Goal: Task Accomplishment & Management: Complete application form

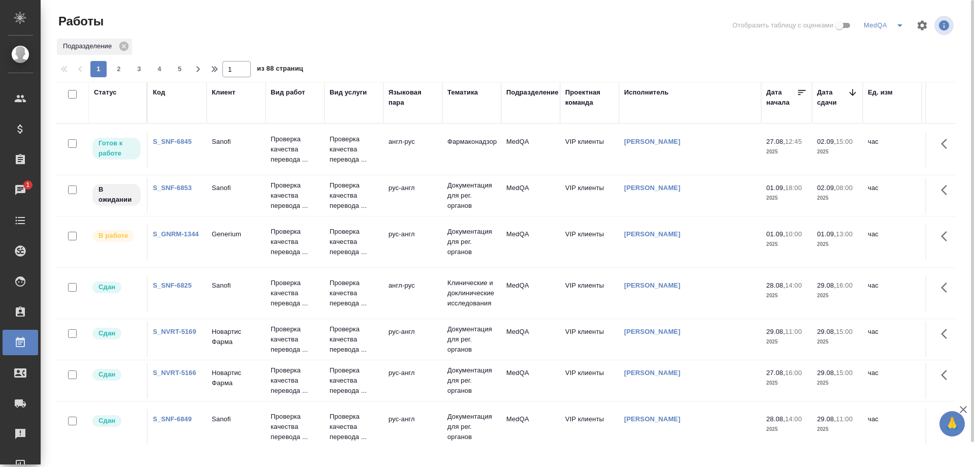
click at [169, 234] on link "S_GNRM-1344" at bounding box center [176, 234] width 46 height 8
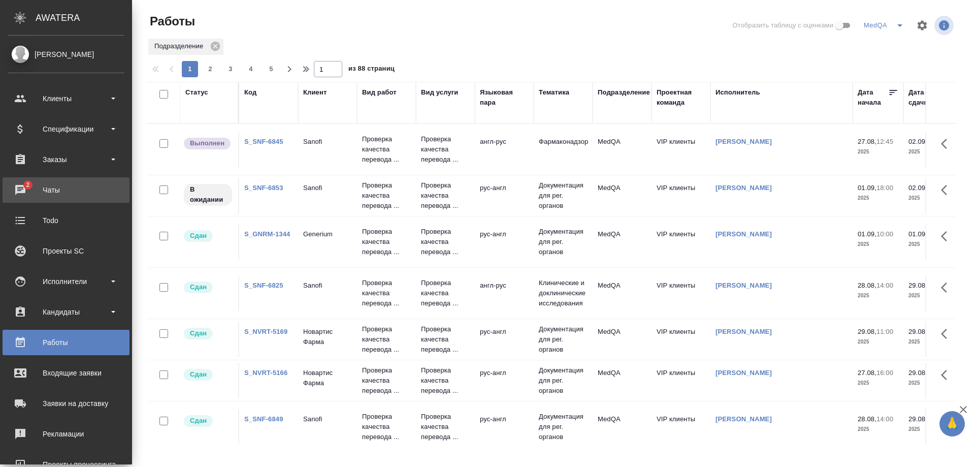
click at [37, 193] on div "Чаты" at bounding box center [66, 189] width 117 height 15
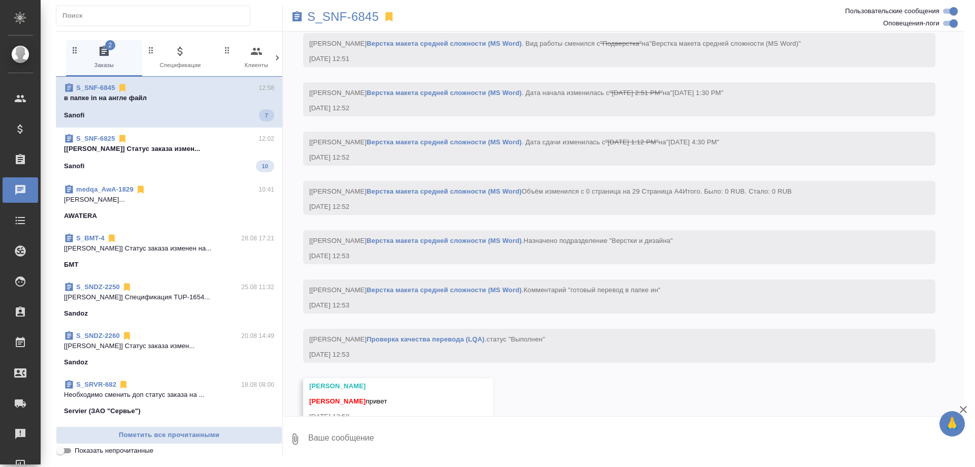
scroll to position [5274, 0]
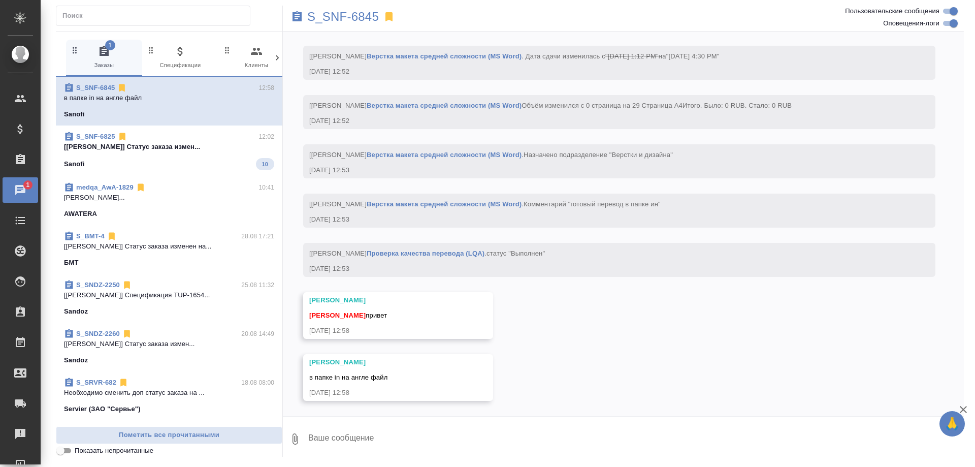
click at [173, 155] on span "S_SNF-6825 12:02 [Горшкова Валентина] Статус заказа измен... Sanofi 10" at bounding box center [169, 151] width 210 height 39
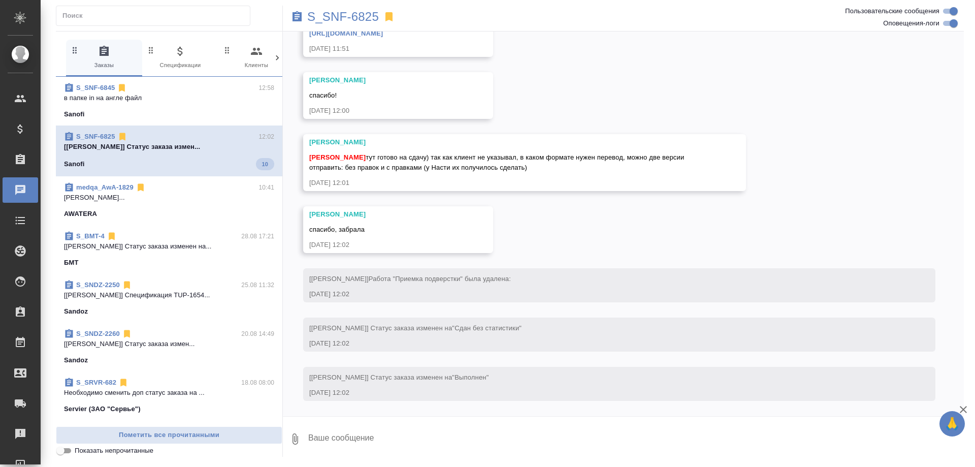
scroll to position [8646, 0]
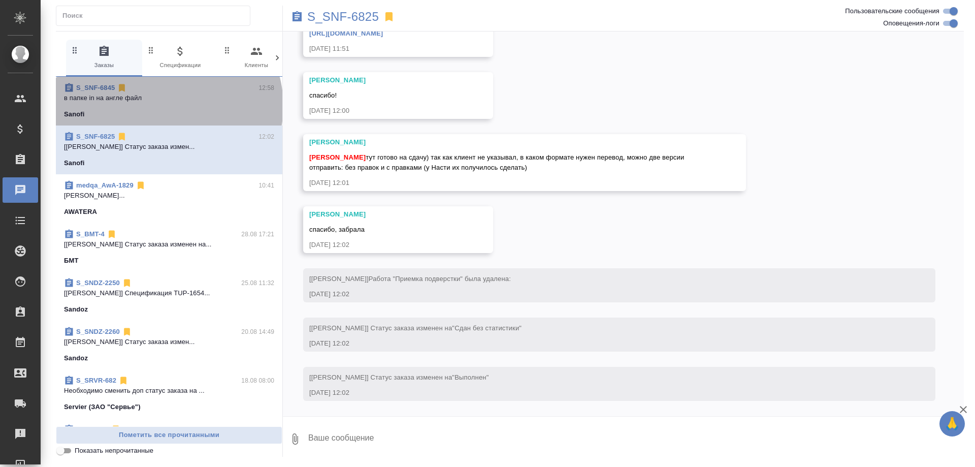
click at [168, 106] on span "S_SNF-6845 12:58 в папке in на англе файл Sanofi" at bounding box center [169, 101] width 210 height 37
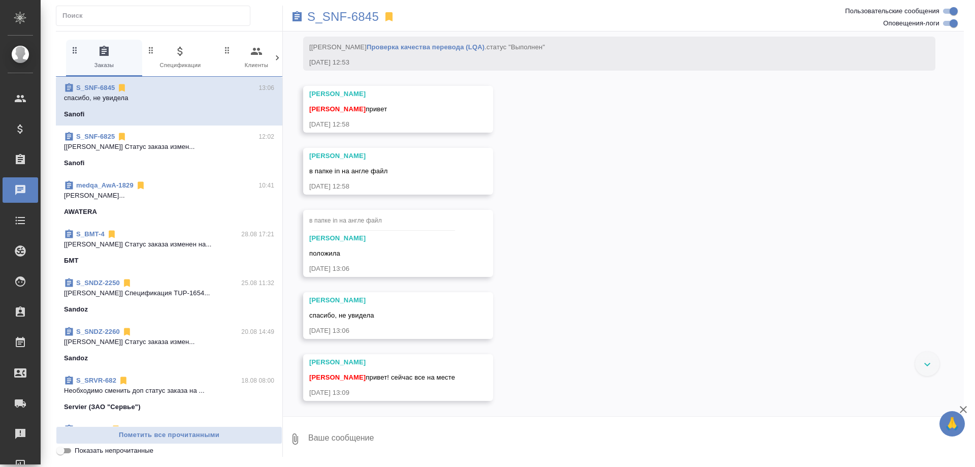
scroll to position [5480, 0]
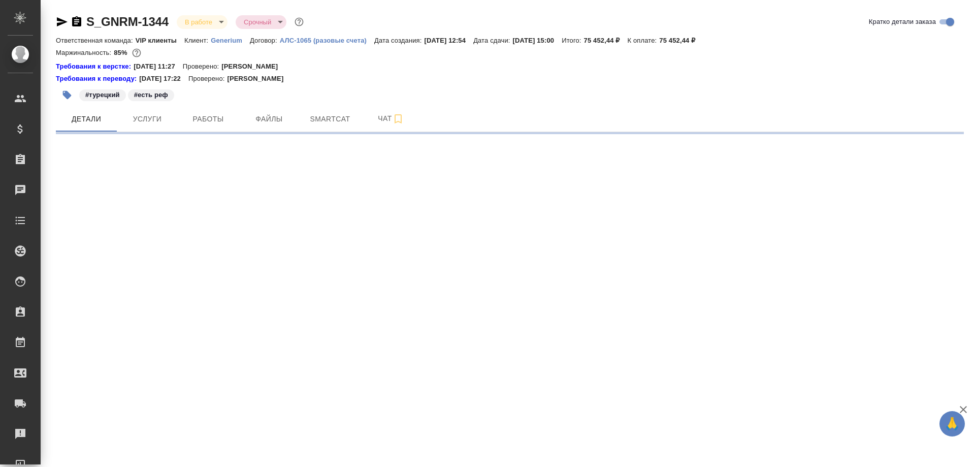
select select "RU"
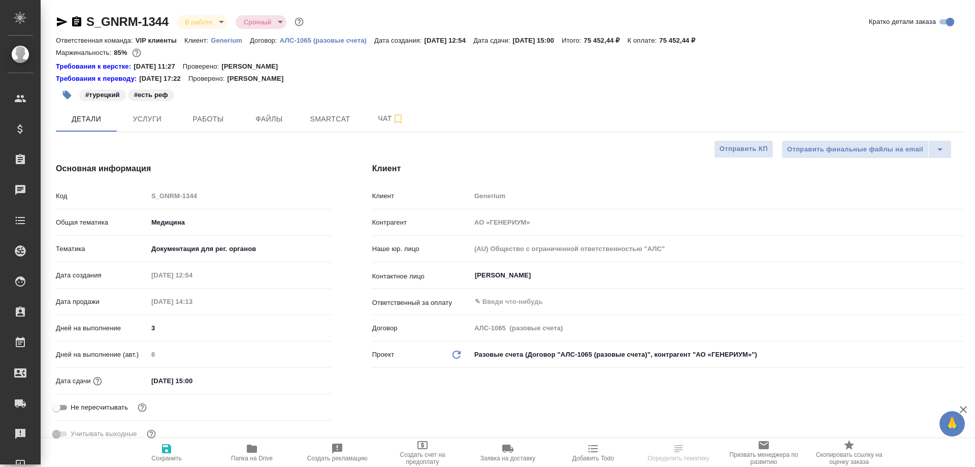
type textarea "x"
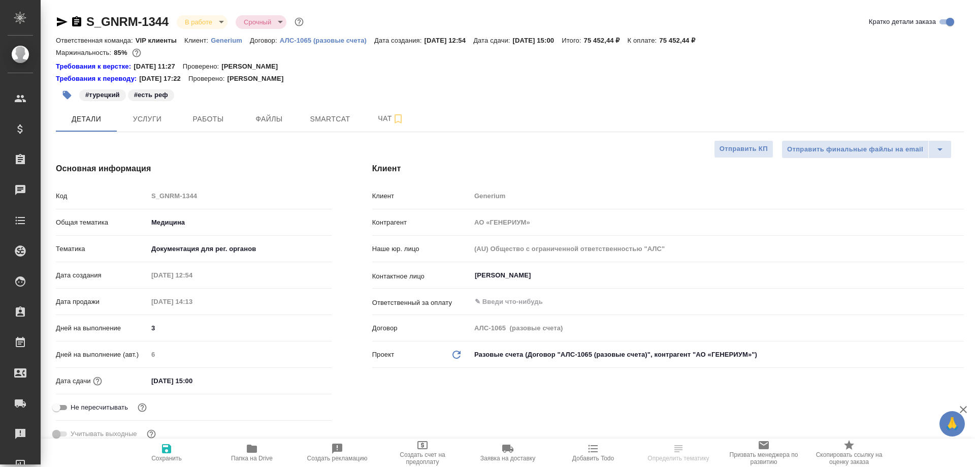
type textarea "x"
click at [200, 120] on span "Работы" at bounding box center [208, 119] width 49 height 13
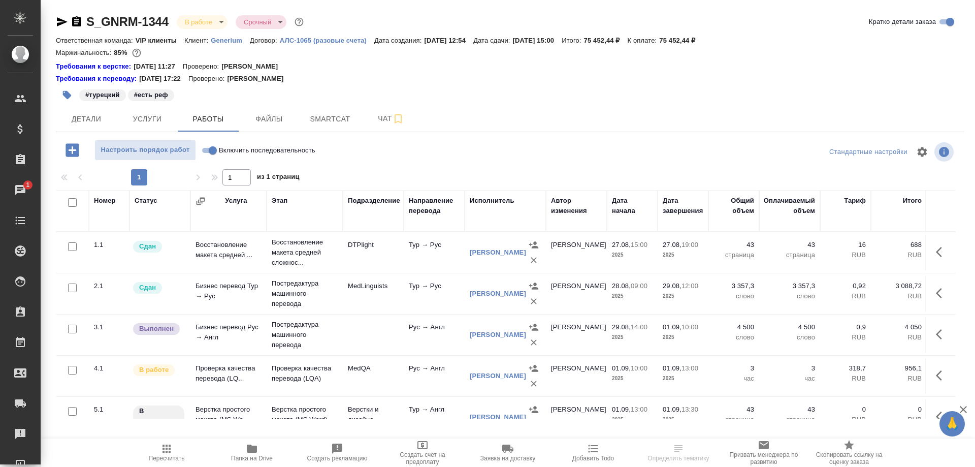
click at [213, 369] on td "Проверка качества перевода (LQ..." at bounding box center [228, 376] width 76 height 36
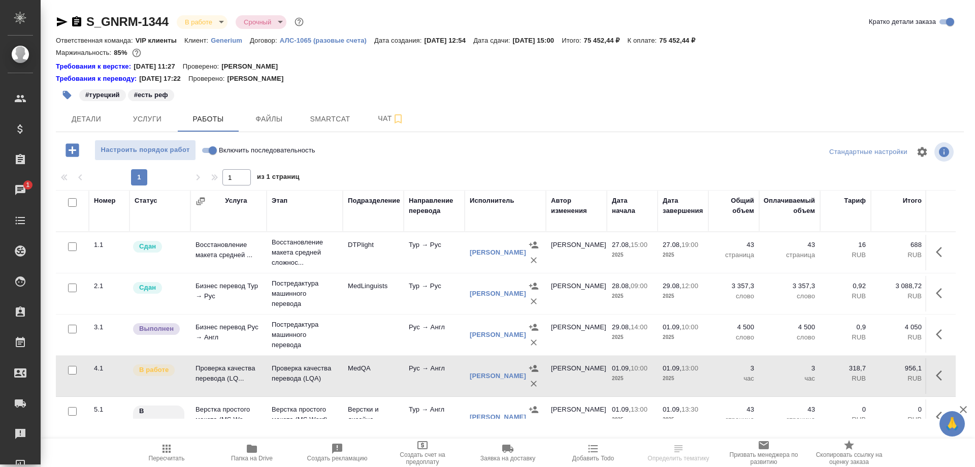
click at [213, 369] on td "Проверка качества перевода (LQ..." at bounding box center [228, 376] width 76 height 36
click at [206, 148] on input "Включить последовательность" at bounding box center [212, 150] width 37 height 12
checkbox input "true"
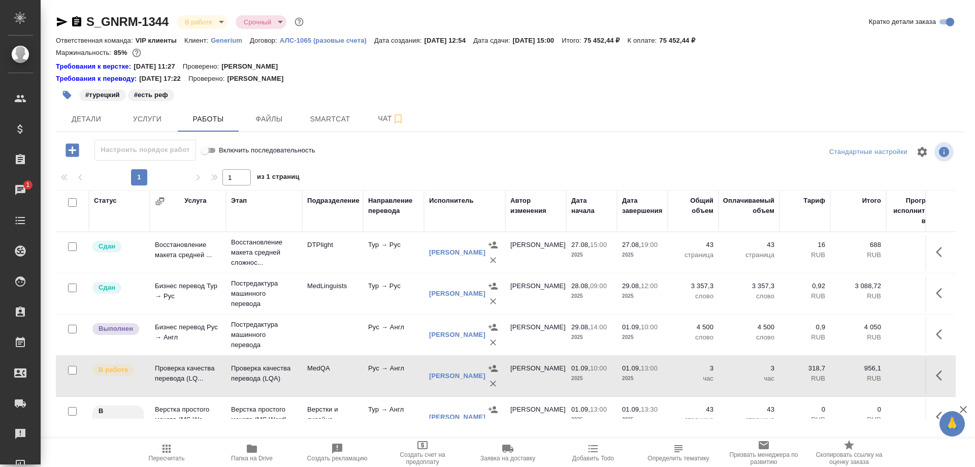
click at [212, 152] on input "Включить последовательность" at bounding box center [204, 150] width 37 height 12
checkbox input "false"
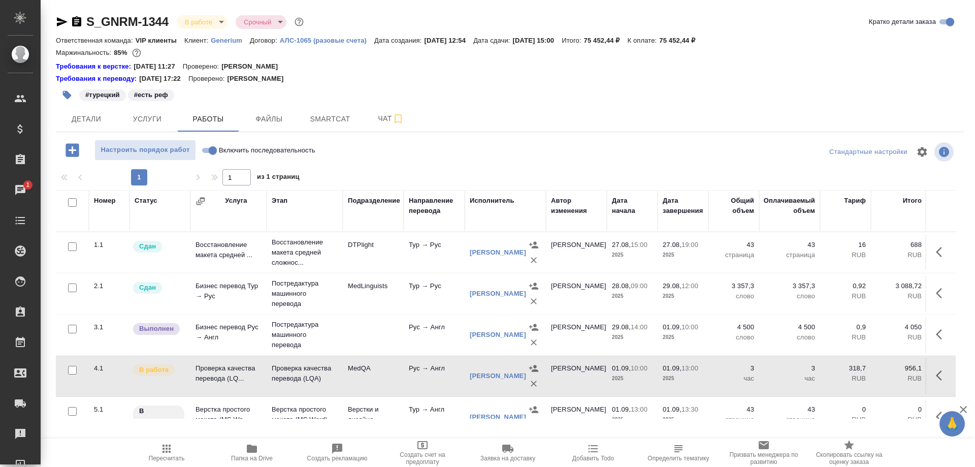
click at [64, 22] on icon "button" at bounding box center [62, 21] width 11 height 9
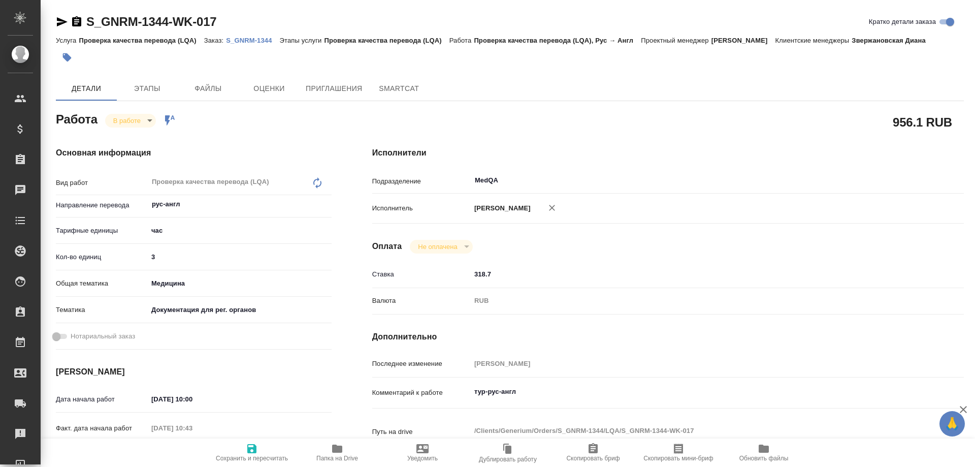
type textarea "x"
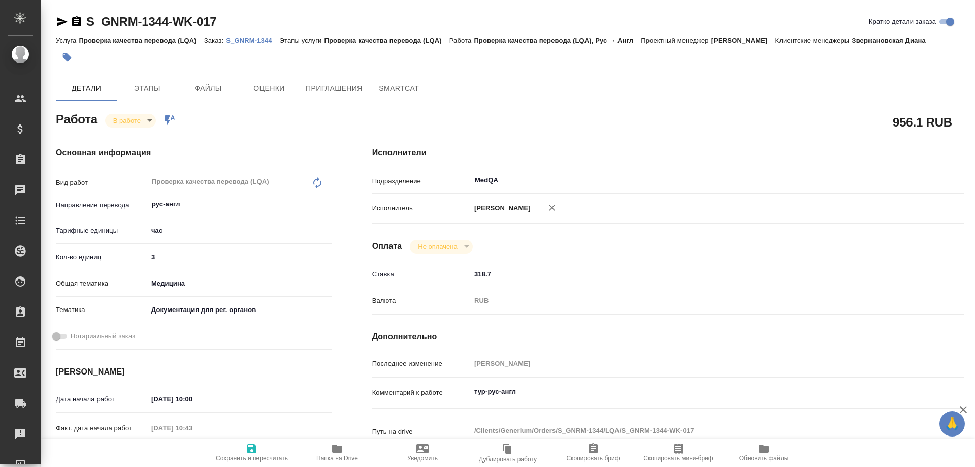
type textarea "x"
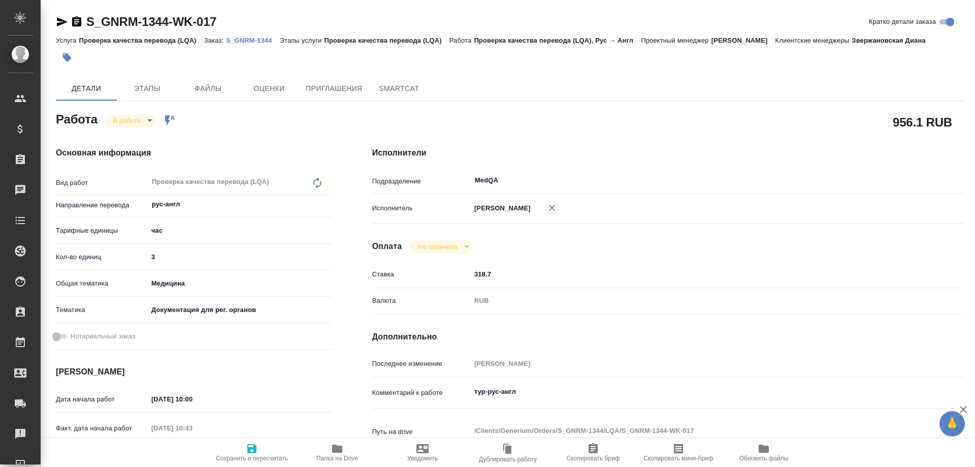
type textarea "x"
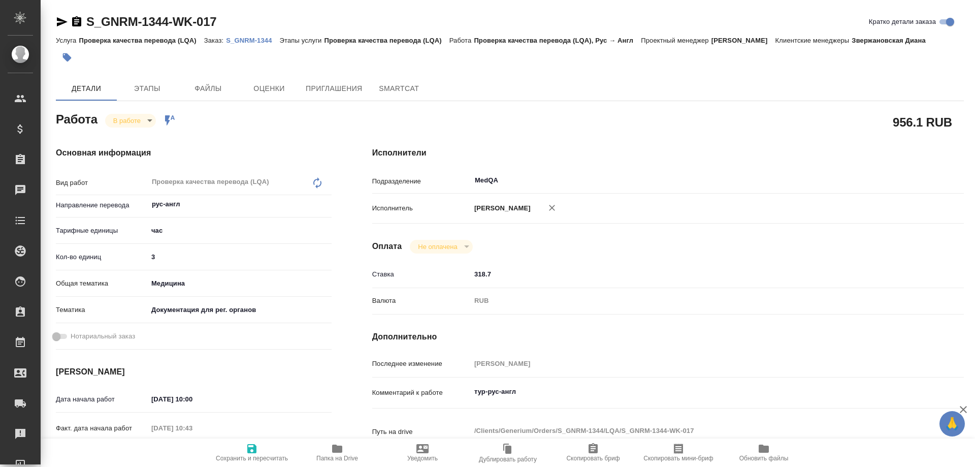
type textarea "x"
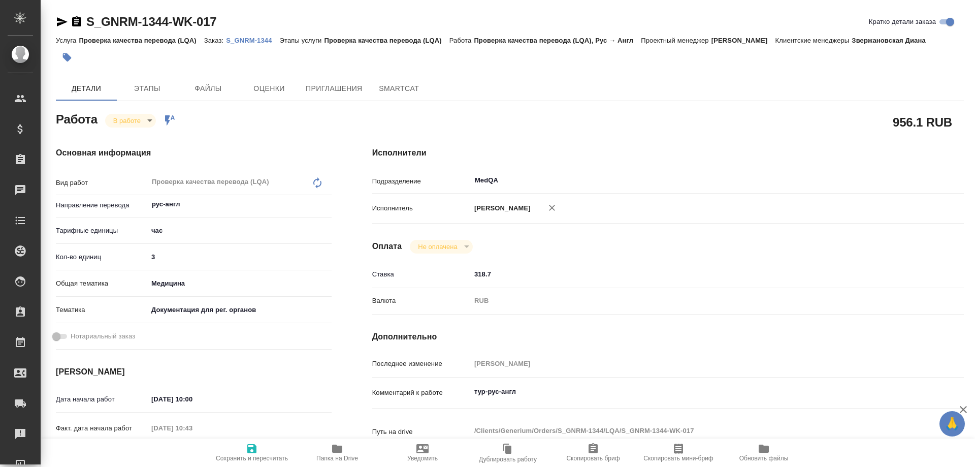
type textarea "x"
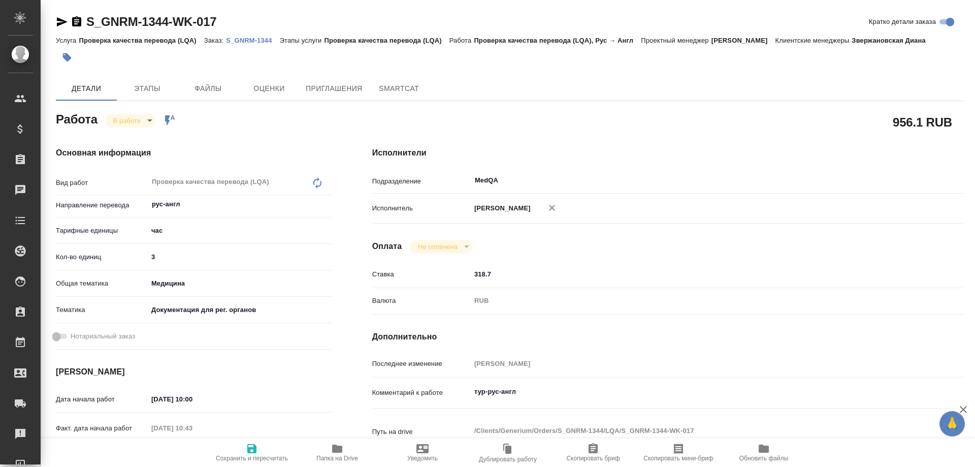
click at [335, 452] on icon "button" at bounding box center [337, 448] width 10 height 8
type textarea "x"
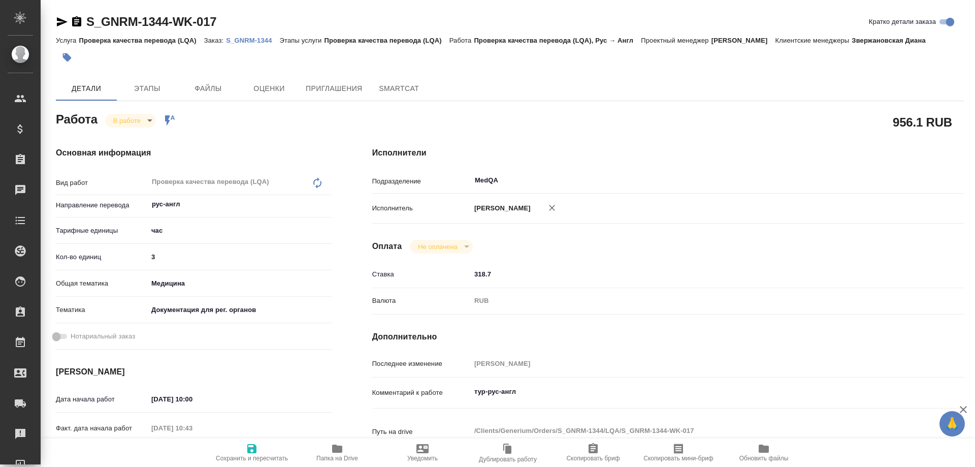
type textarea "x"
click at [335, 452] on icon "button" at bounding box center [337, 448] width 10 height 8
type textarea "x"
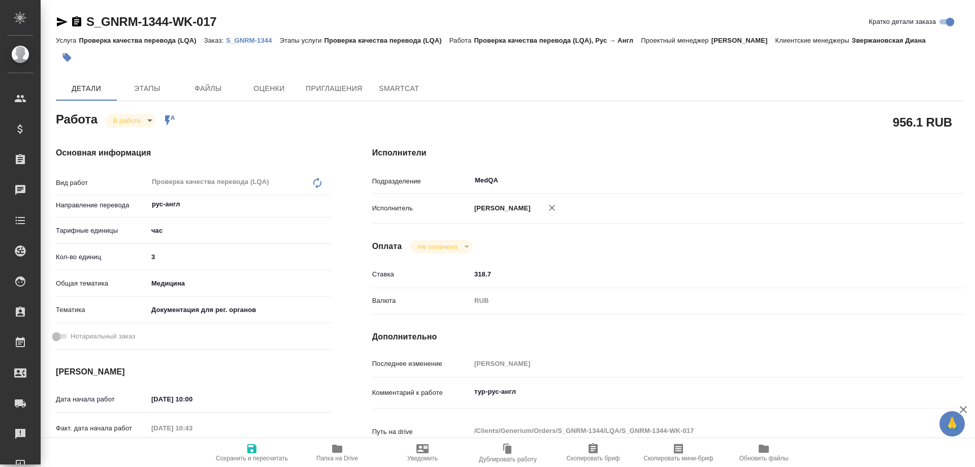
type textarea "x"
drag, startPoint x: 184, startPoint y: 256, endPoint x: 105, endPoint y: 257, distance: 79.2
click at [106, 260] on div "Кол-во единиц 3" at bounding box center [194, 257] width 276 height 18
type textarea "x"
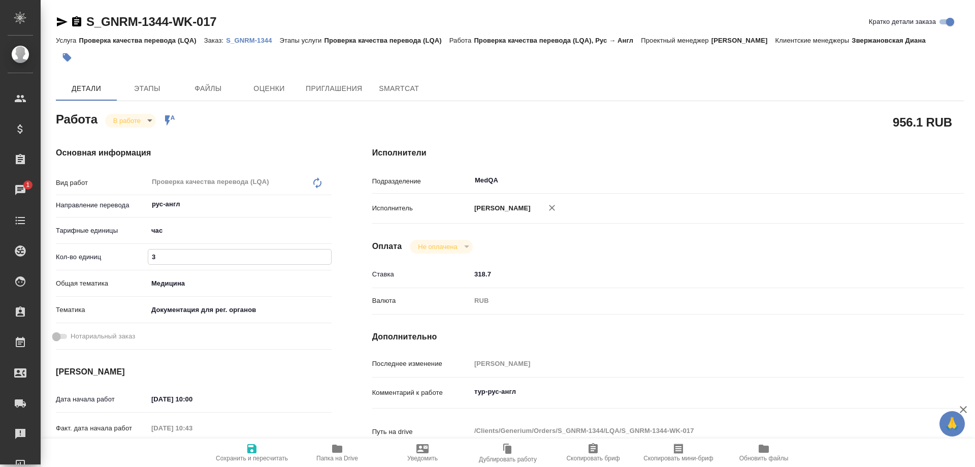
type input "2"
type textarea "x"
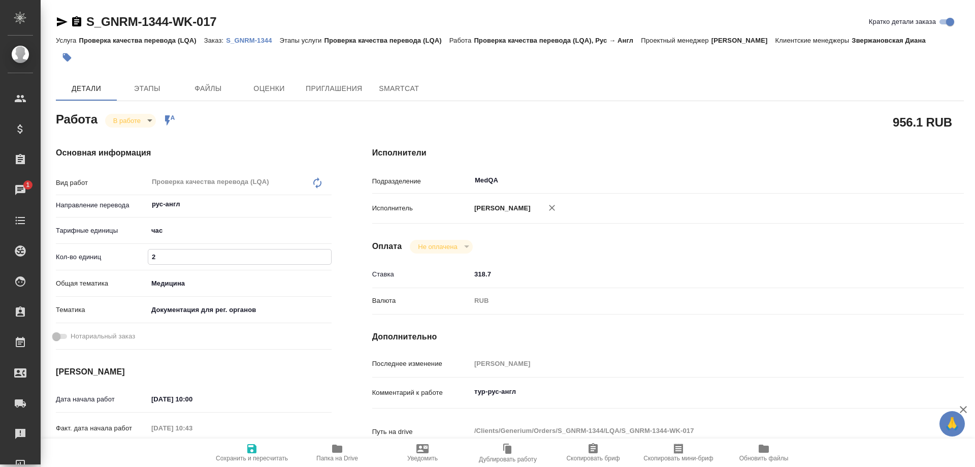
type input "2"
click at [249, 448] on icon "button" at bounding box center [251, 448] width 9 height 9
type textarea "x"
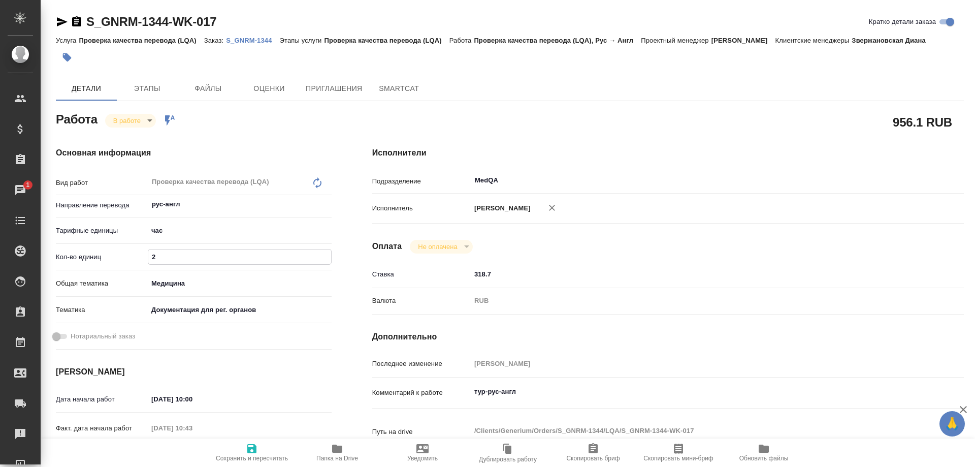
type textarea "x"
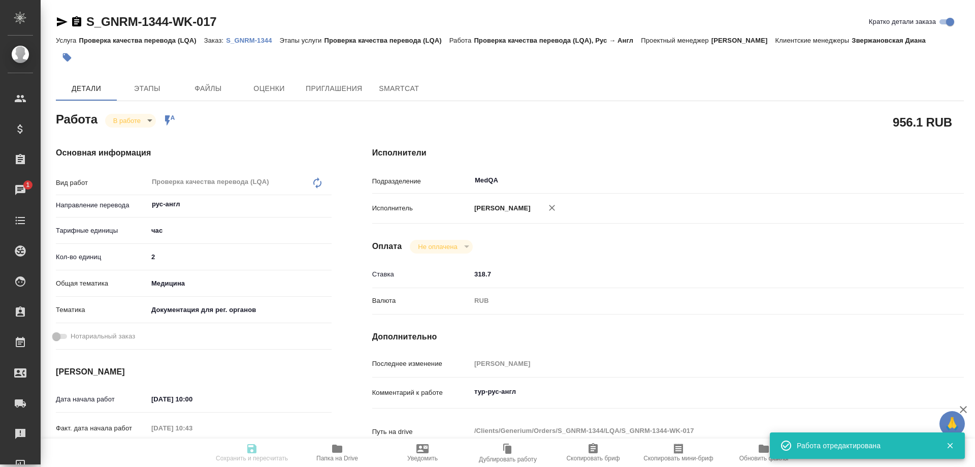
type textarea "x"
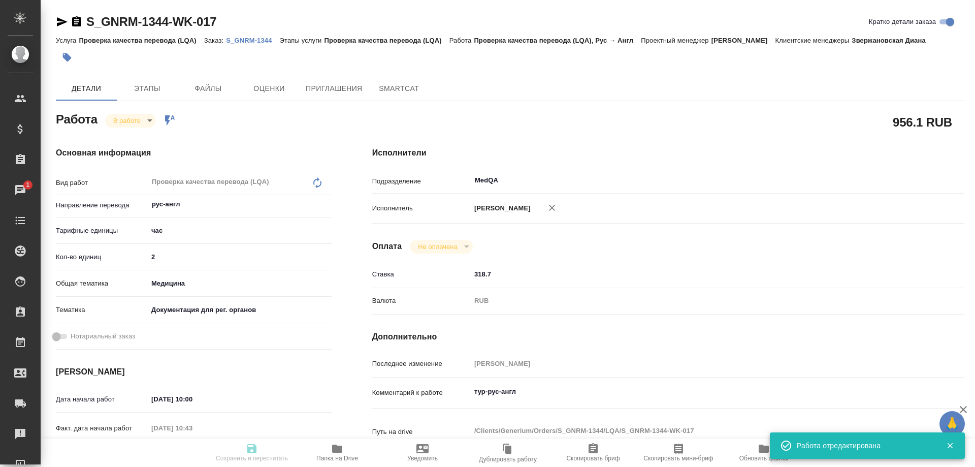
type input "inProgress"
type textarea "Проверка качества перевода (LQA)"
type textarea "x"
type input "рус-англ"
type input "5a8b1489cc6b4906c91bfd93"
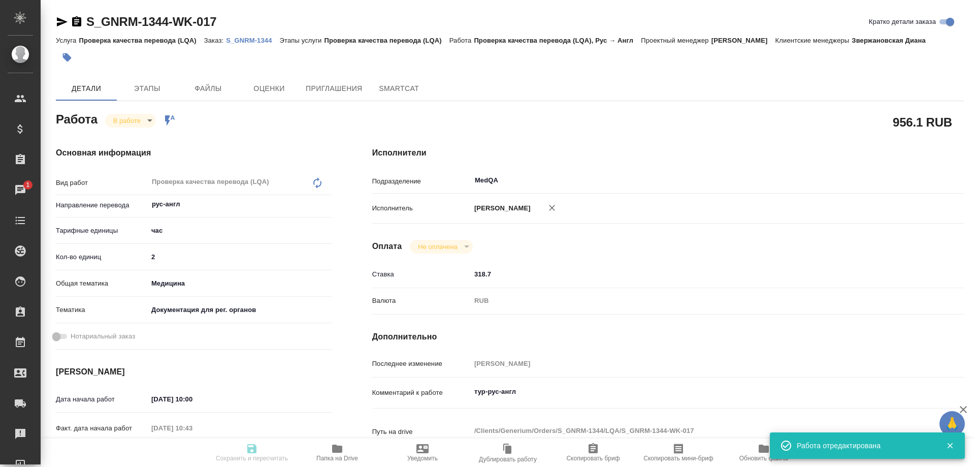
type input "2"
type input "med"
type input "5f647205b73bc97568ca66c6"
type input "01.09.2025 10:00"
type input "01.09.2025 10:43"
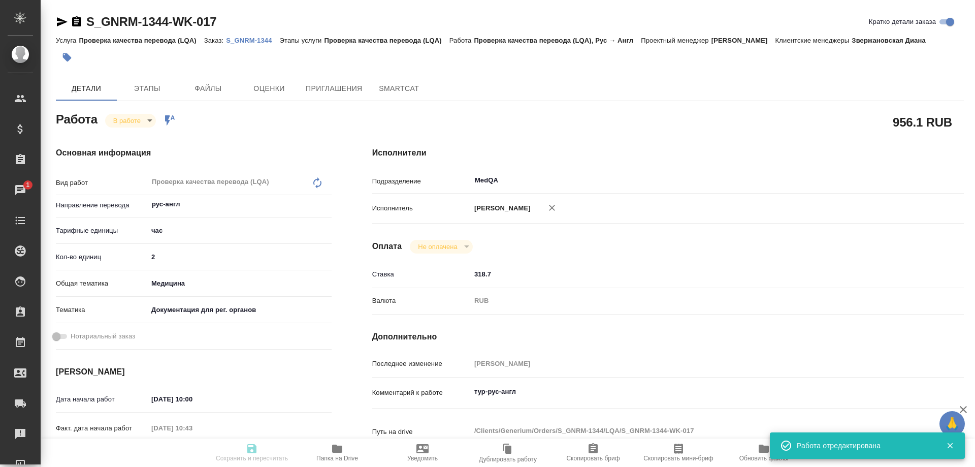
type input "01.09.2025 13:00"
type input "01.09.2025 15:00"
type input "MedQA"
type input "notPayed"
type input "318.7"
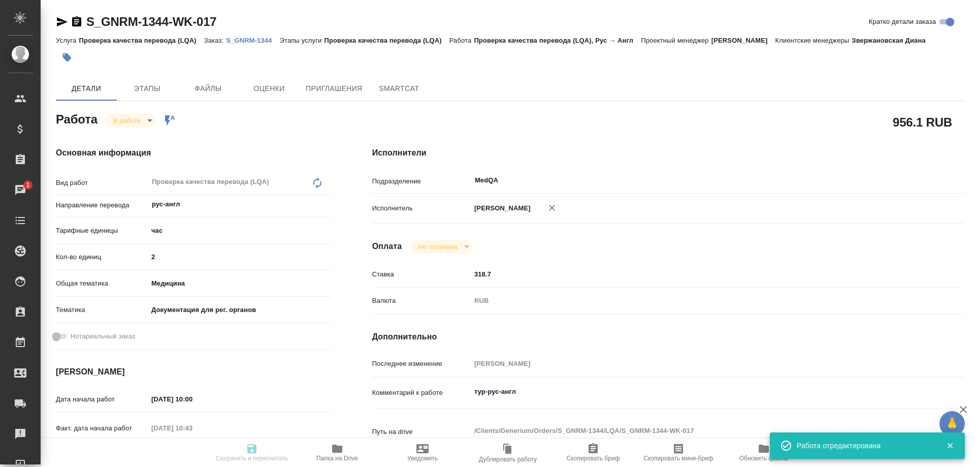
type input "RUB"
type input "[PERSON_NAME]"
type textarea "тур-рус-англ"
type textarea "x"
type textarea "/Clients/Generium/Orders/S_GNRM-1344/LQA/S_GNRM-1344-WK-017"
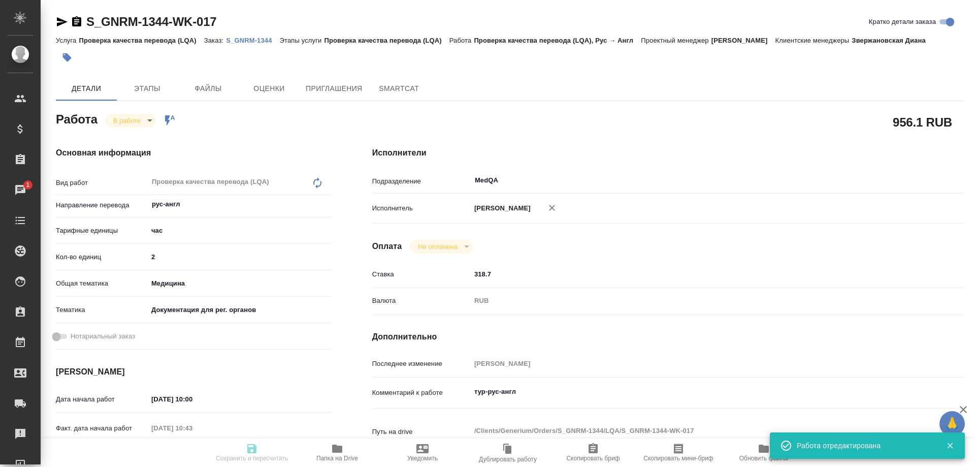
type textarea "x"
type input "S_GNRM-1344"
type input "Проверка качества перевода (LQA)"
type input "Звержановская Диана"
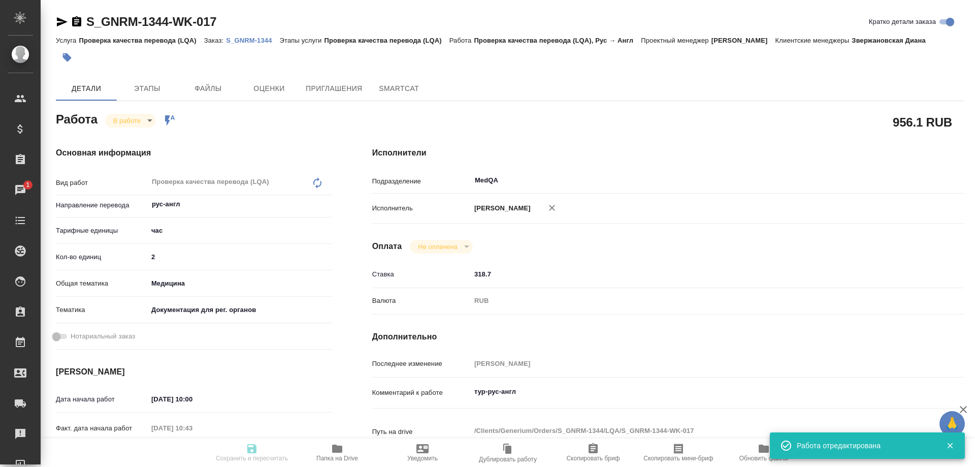
type input "[PERSON_NAME]"
type input "/Clients/Generium/Orders/S_GNRM-1344"
type textarea "x"
type textarea "Документы пдф («KT_onaylı» и «KUB_Onaylı») в перевод c турецкого на английский …"
type textarea "x"
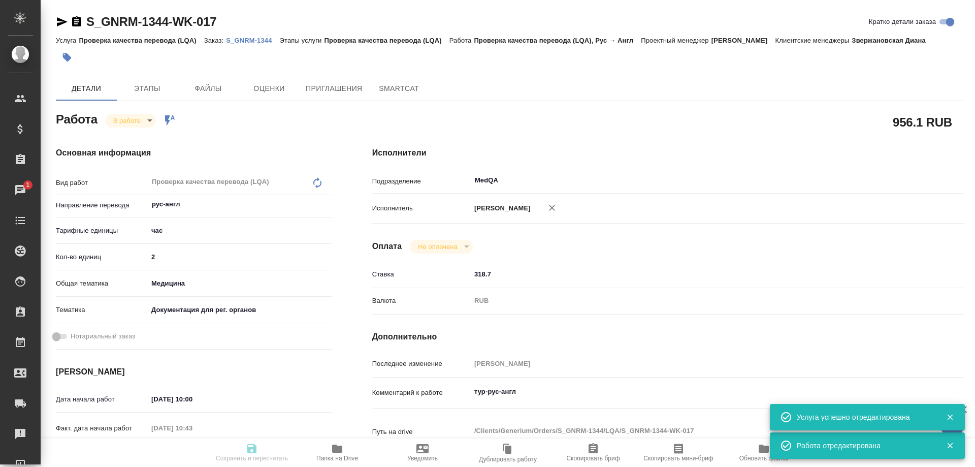
type textarea "x"
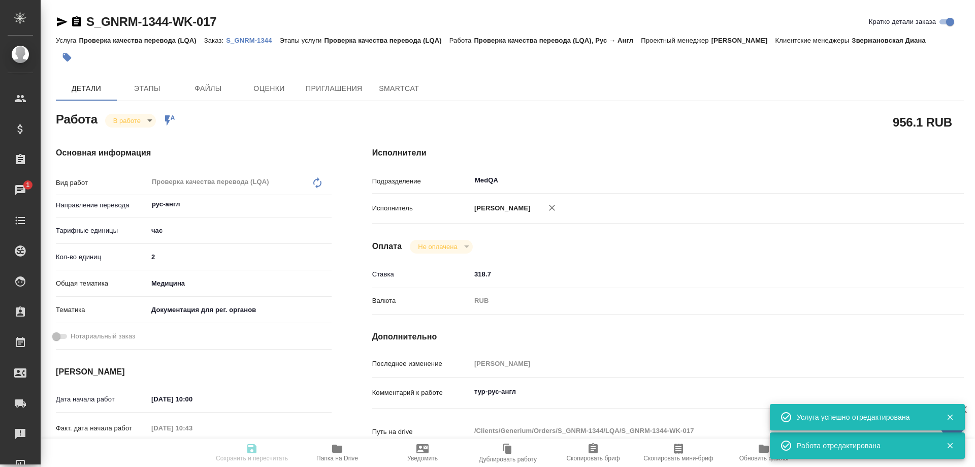
type textarea "x"
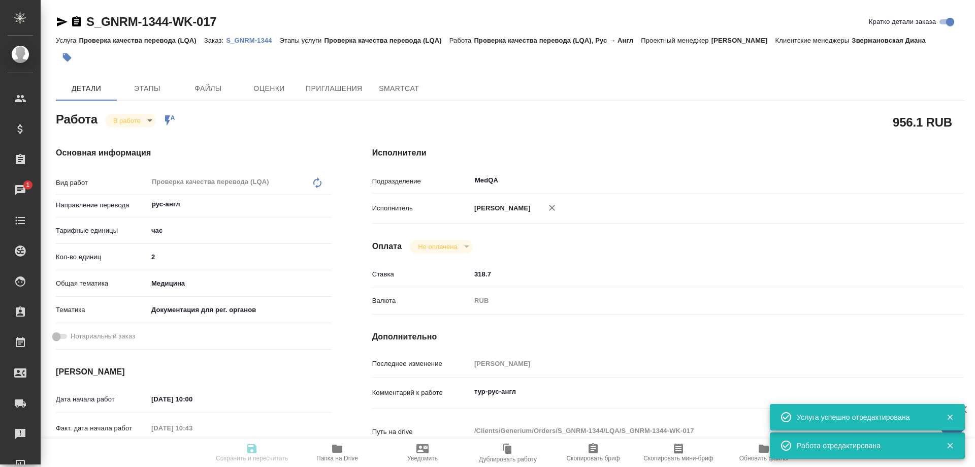
type textarea "x"
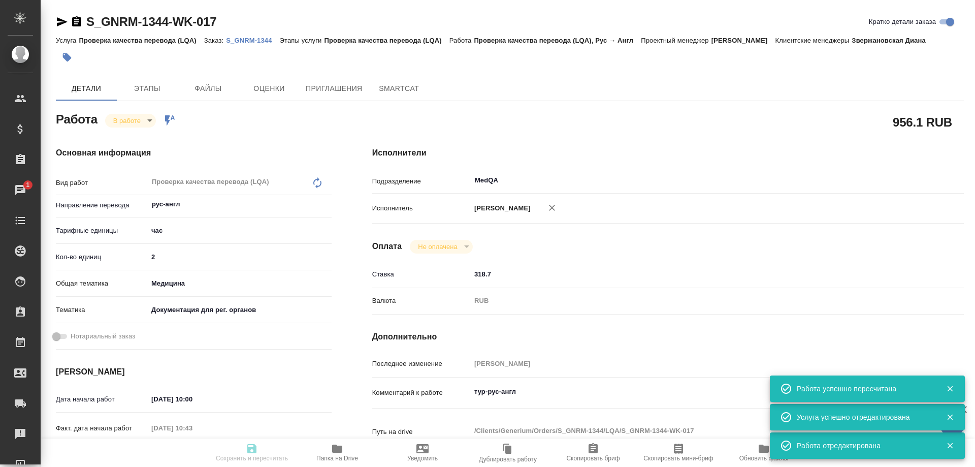
type input "inProgress"
type textarea "Проверка качества перевода (LQA)"
type textarea "x"
type input "рус-англ"
type input "5a8b1489cc6b4906c91bfd93"
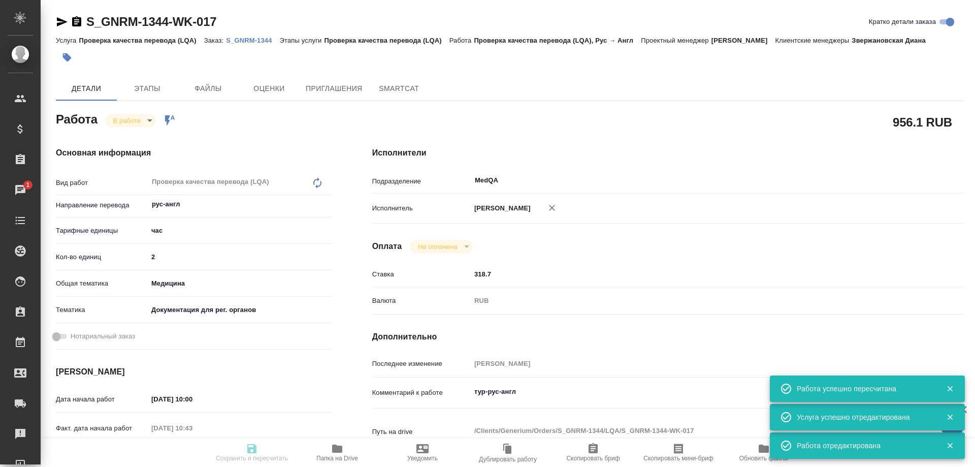
type input "2"
type input "med"
type input "5f647205b73bc97568ca66c6"
type input "01.09.2025 10:00"
type input "01.09.2025 10:43"
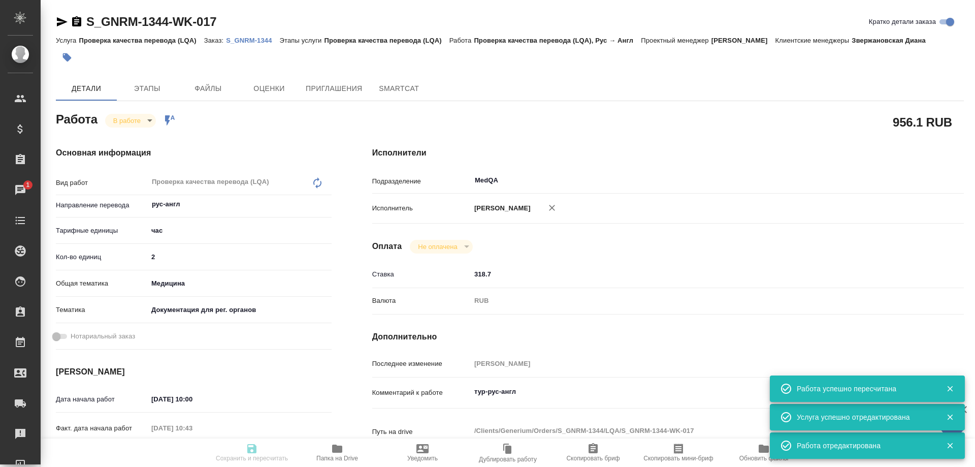
type input "01.09.2025 13:00"
type input "01.09.2025 15:00"
type input "MedQA"
type input "notPayed"
type input "318.7"
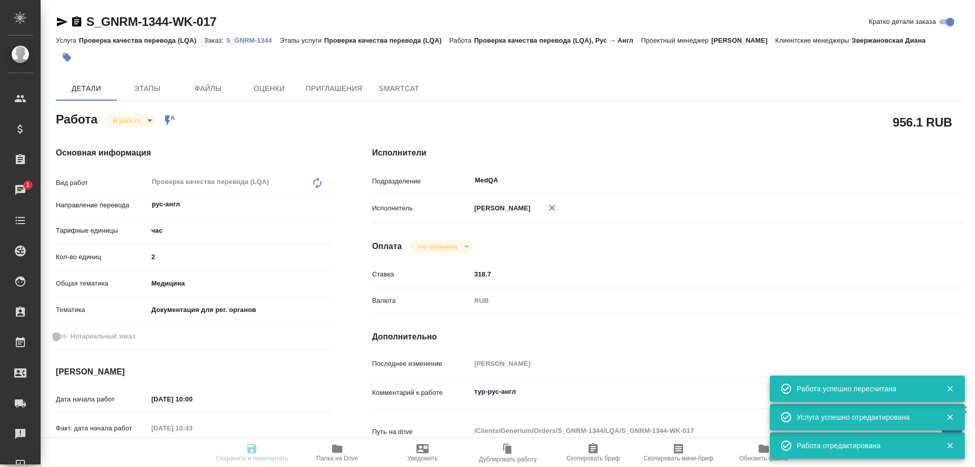
type input "RUB"
type input "[PERSON_NAME]"
type textarea "тур-рус-англ"
type textarea "x"
type textarea "/Clients/Generium/Orders/S_GNRM-1344/LQA/S_GNRM-1344-WK-017"
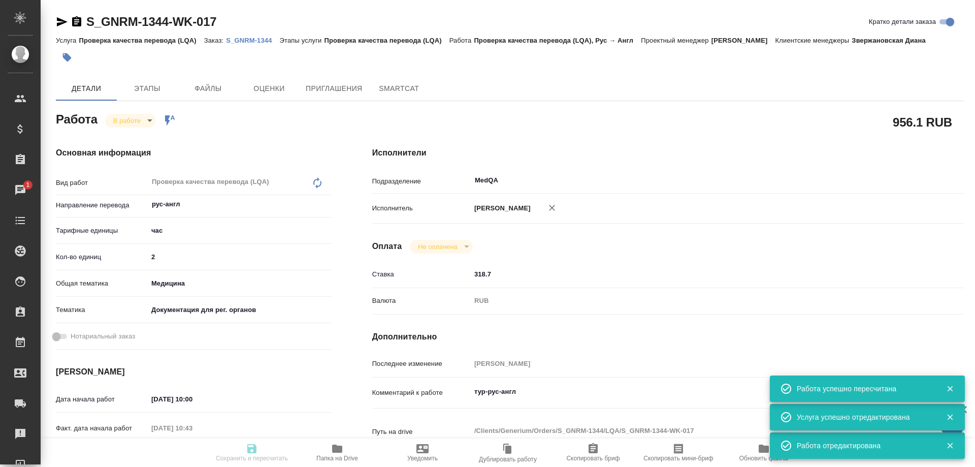
type textarea "x"
type input "S_GNRM-1344"
type input "Проверка качества перевода (LQA)"
type input "Звержановская Диана"
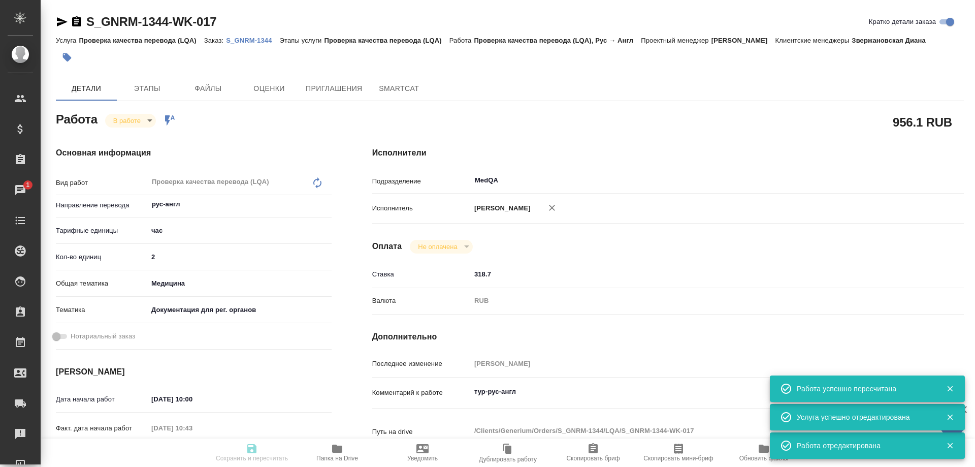
type input "[PERSON_NAME]"
type input "/Clients/Generium/Orders/S_GNRM-1344"
type textarea "x"
type textarea "Документы пдф («KT_onaylı» и «KUB_Onaylı») в перевод c турецкого на английский …"
type textarea "x"
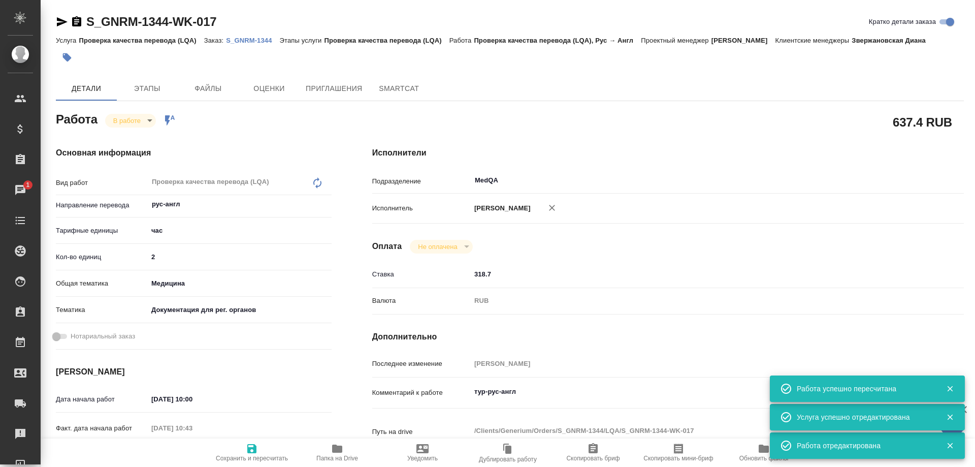
type textarea "x"
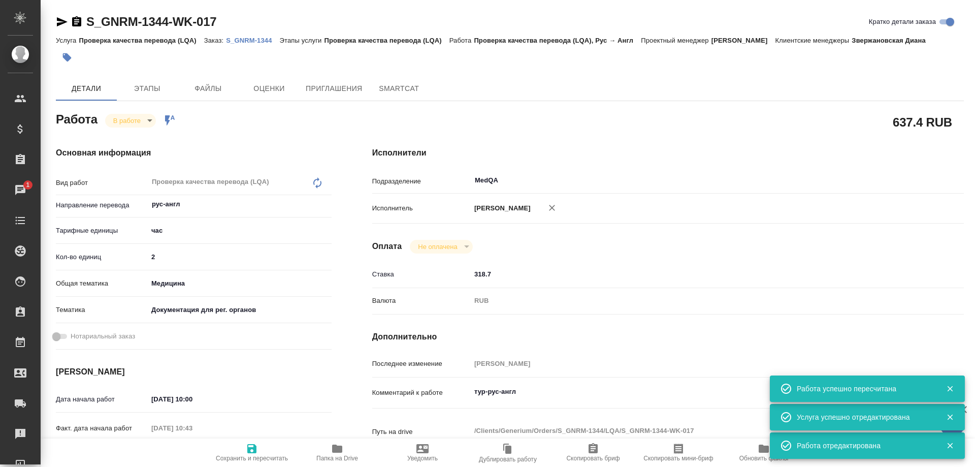
type textarea "x"
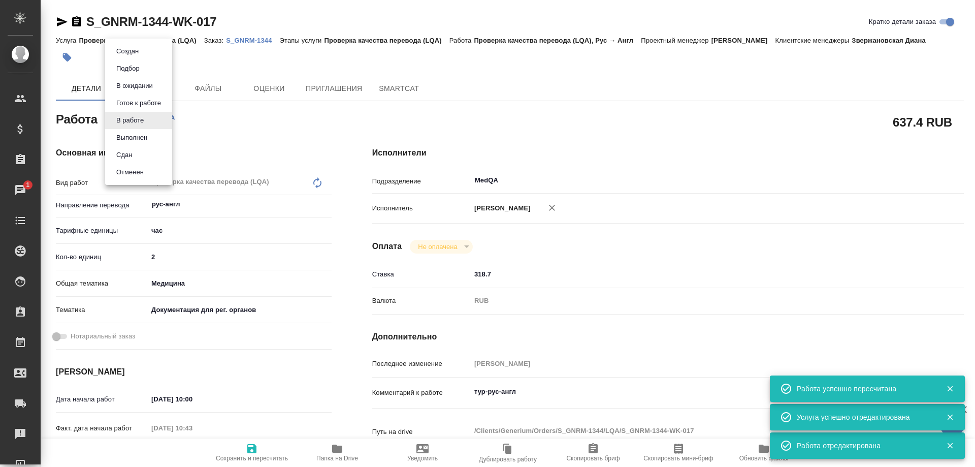
type textarea "x"
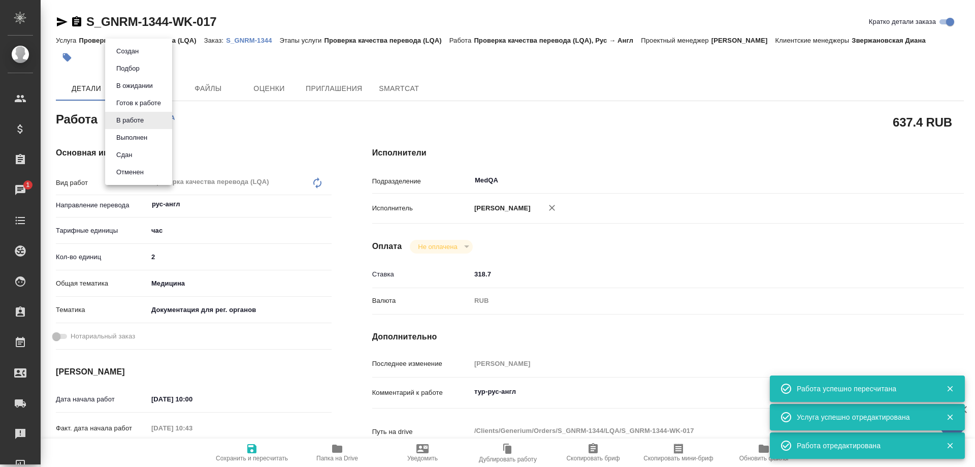
click at [146, 119] on body "🙏 .cls-1 fill:#fff; AWATERA Solovyova Elena Клиенты Спецификации Заказы 1 Чаты …" at bounding box center [487, 233] width 975 height 467
type textarea "x"
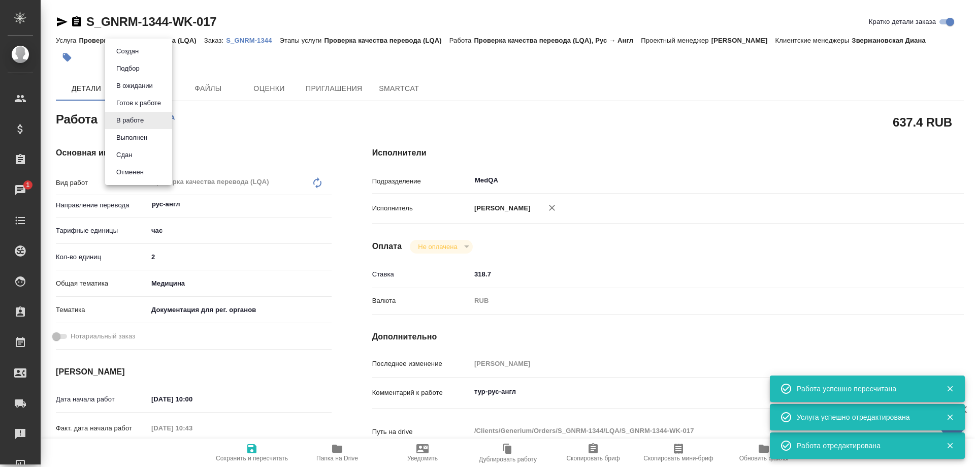
type textarea "x"
click at [139, 152] on li "Сдан" at bounding box center [138, 154] width 67 height 17
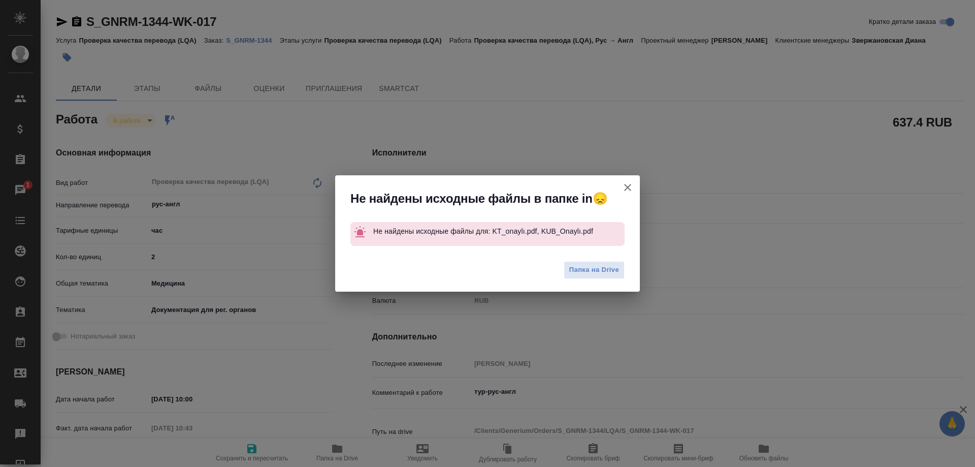
type textarea "x"
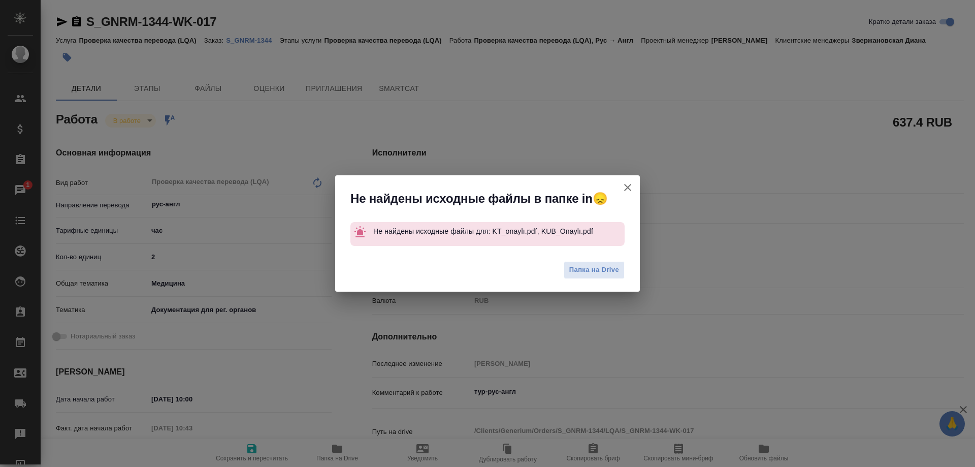
type textarea "x"
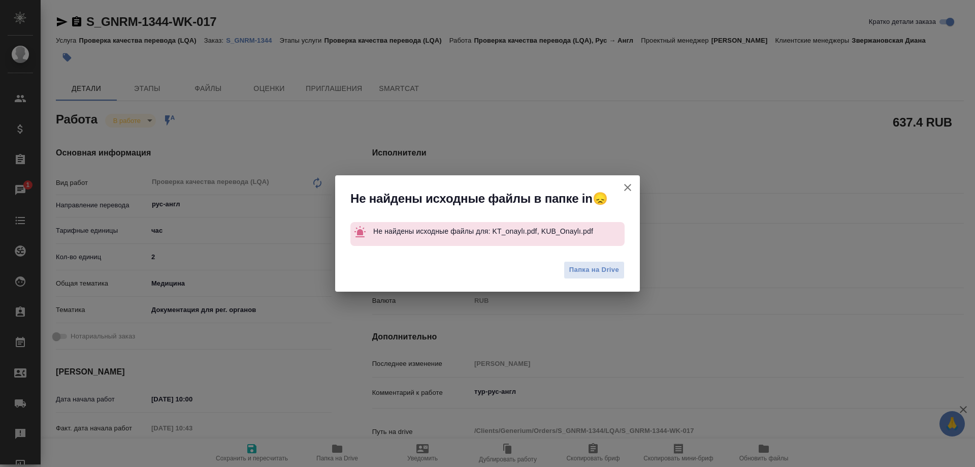
type textarea "x"
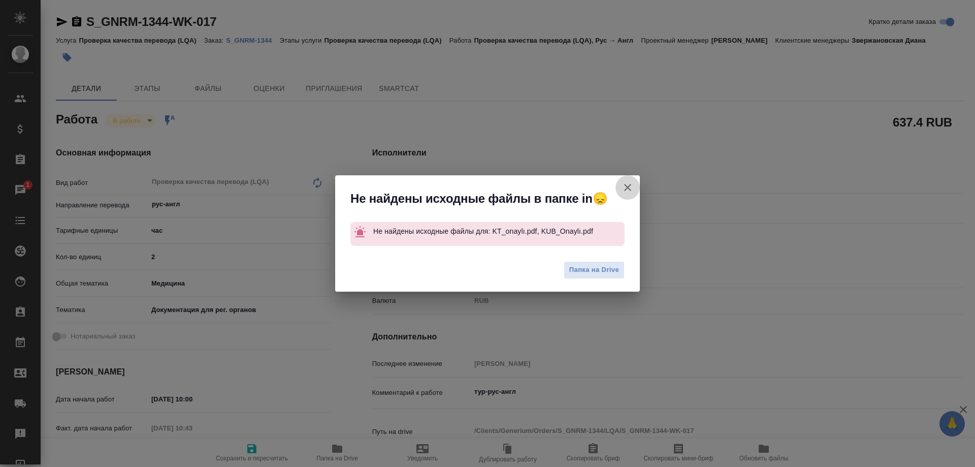
click at [626, 189] on icon "button" at bounding box center [627, 187] width 7 height 7
type textarea "x"
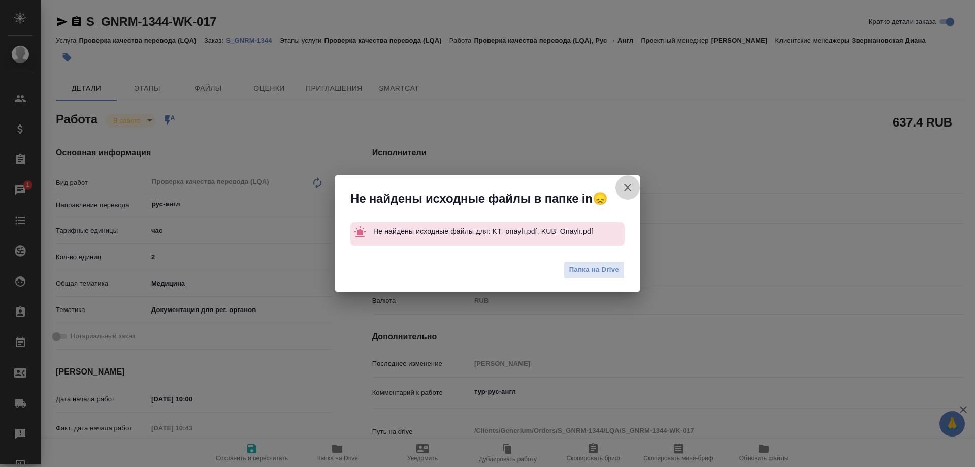
type textarea "x"
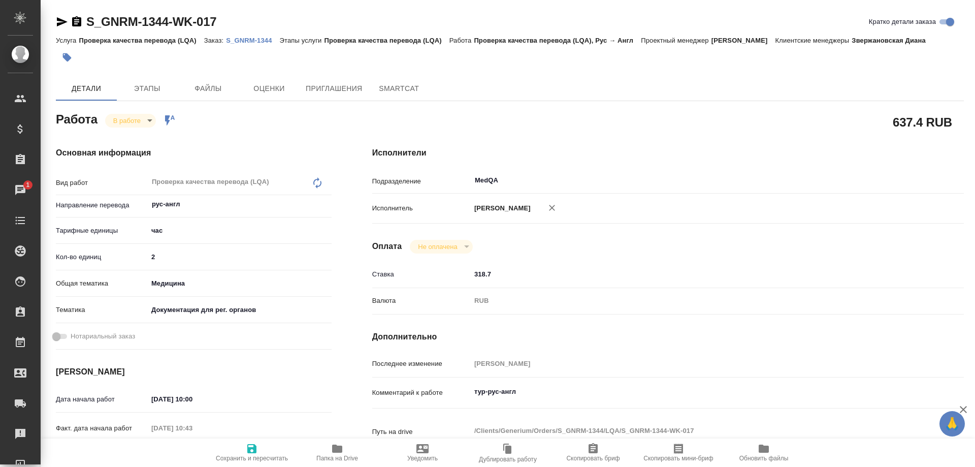
click at [146, 123] on body "🙏 .cls-1 fill:#fff; AWATERA Solovyova Elena Клиенты Спецификации Заказы 1 Чаты …" at bounding box center [487, 233] width 975 height 467
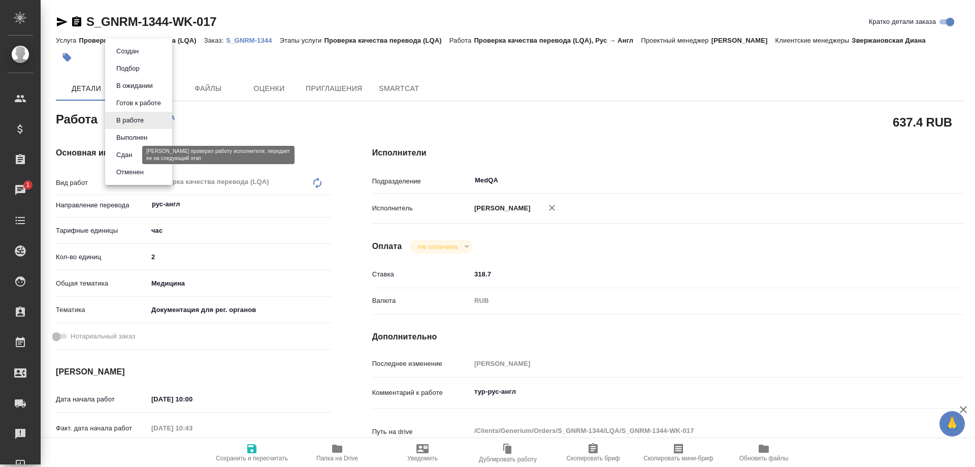
click at [134, 157] on button "Сдан" at bounding box center [124, 154] width 22 height 11
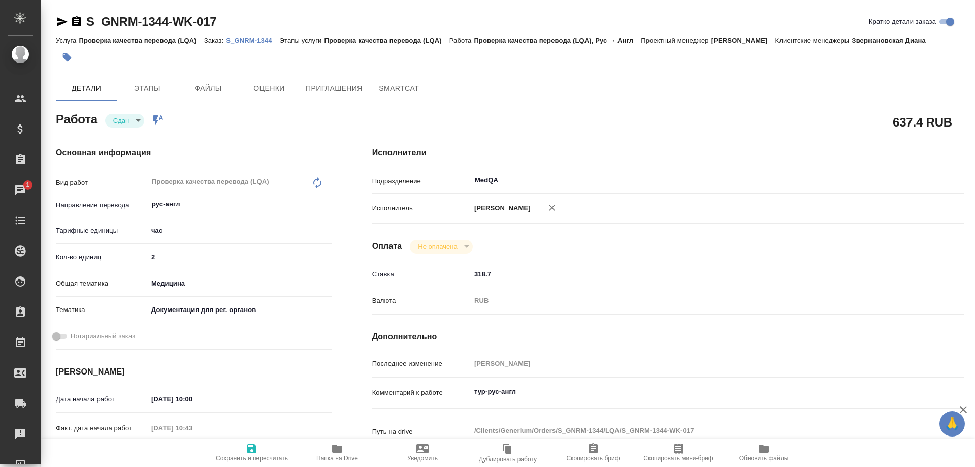
type textarea "x"
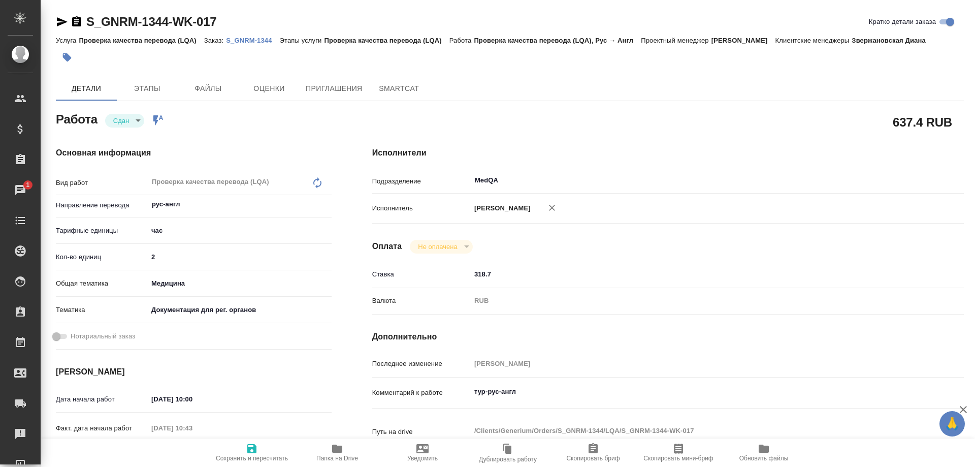
type textarea "x"
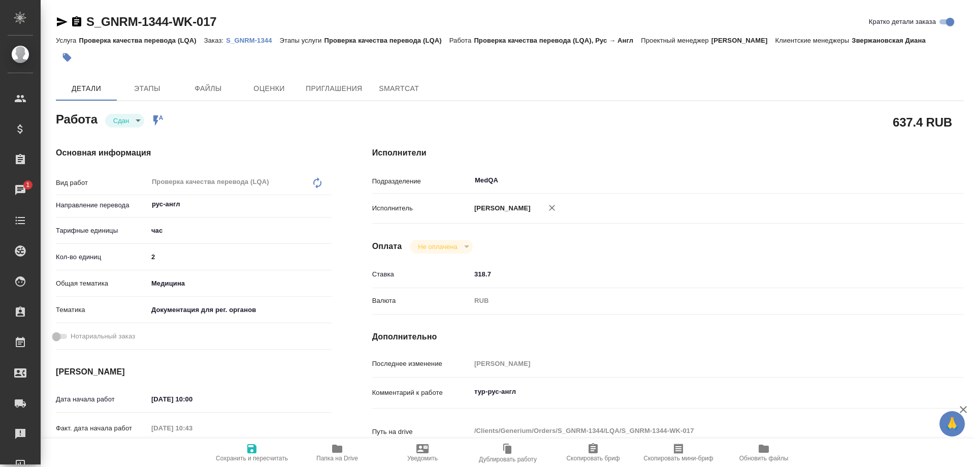
type textarea "x"
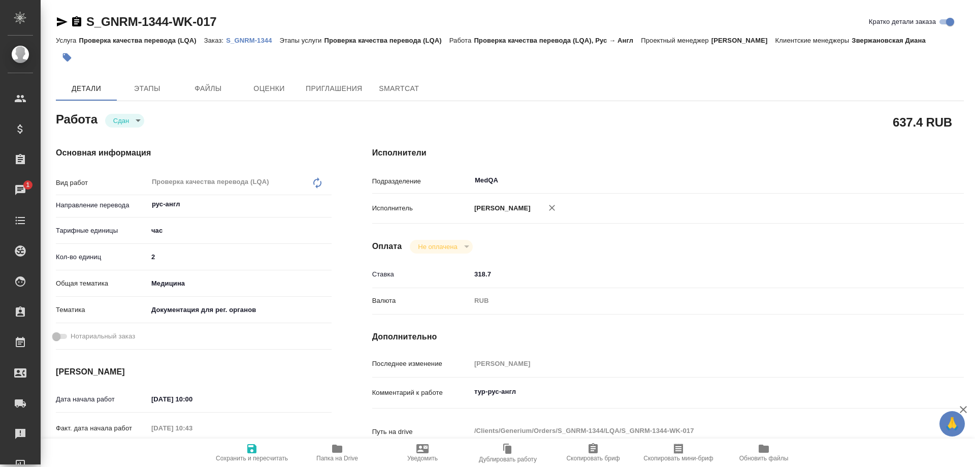
type textarea "x"
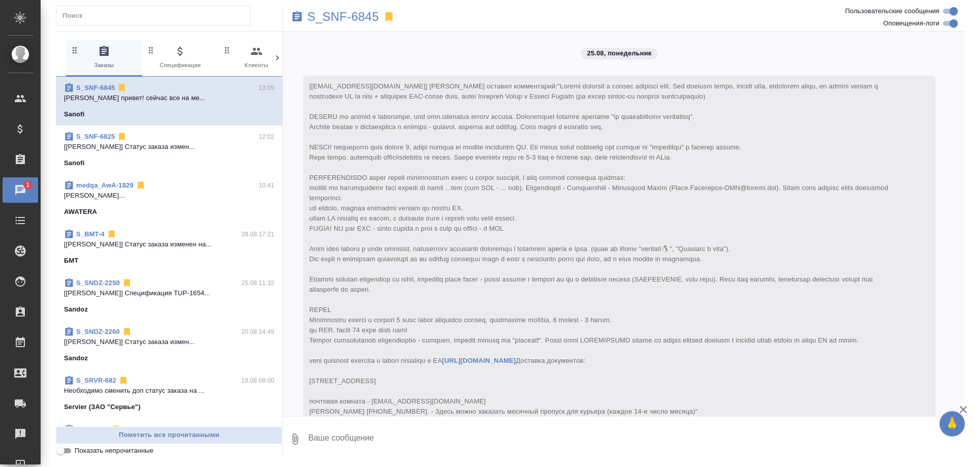
scroll to position [5480, 0]
